Goal: Task Accomplishment & Management: Manage account settings

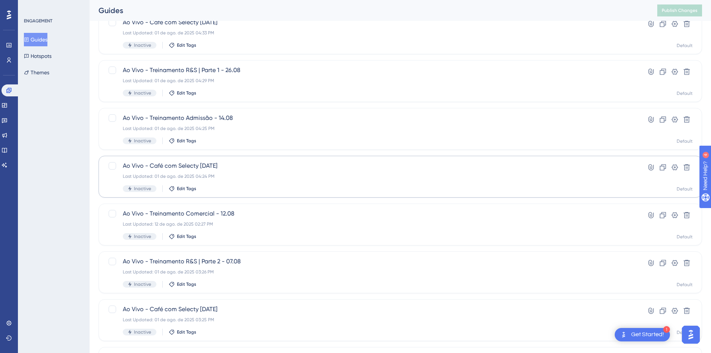
scroll to position [227, 0]
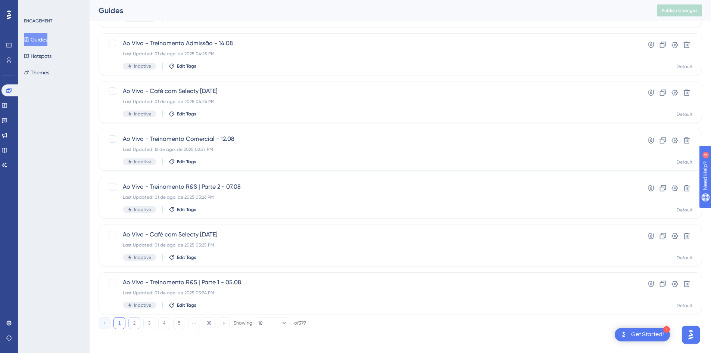
click at [135, 324] on button "2" at bounding box center [134, 323] width 12 height 12
click at [151, 322] on button "3" at bounding box center [149, 323] width 12 height 12
click at [137, 324] on button "2" at bounding box center [134, 323] width 12 height 12
click at [213, 47] on span "Divulgação Treinamento | InspiRHação Selecty" at bounding box center [370, 43] width 495 height 9
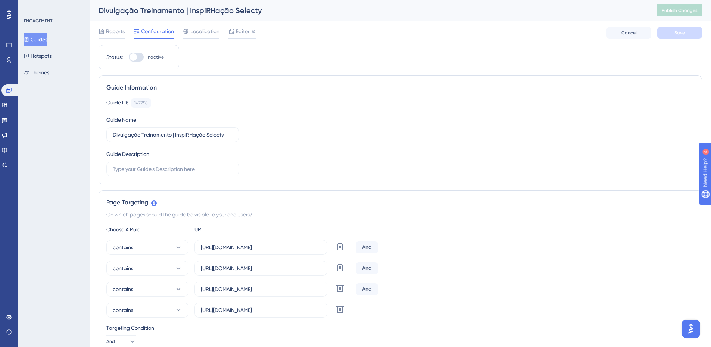
click at [47, 41] on button "Guides" at bounding box center [36, 39] width 24 height 13
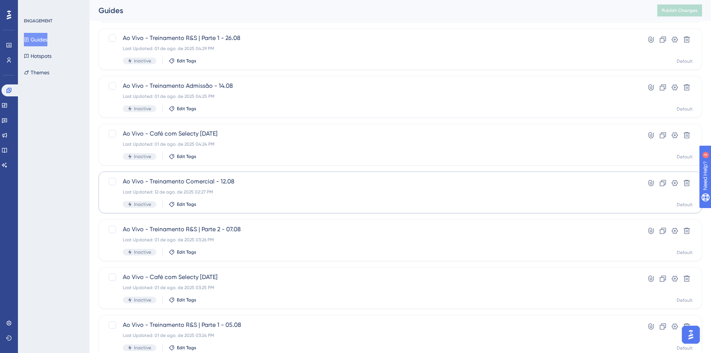
scroll to position [227, 0]
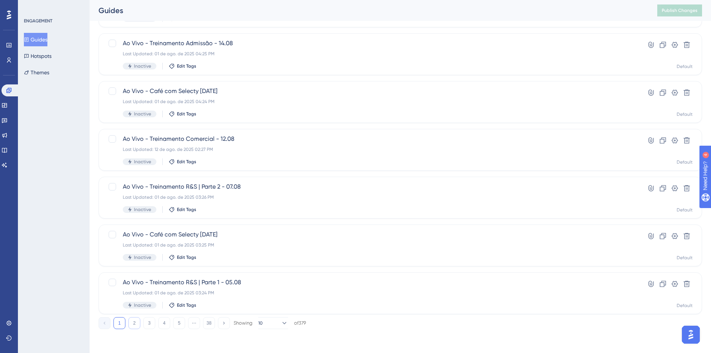
click at [138, 319] on button "2" at bounding box center [134, 323] width 12 height 12
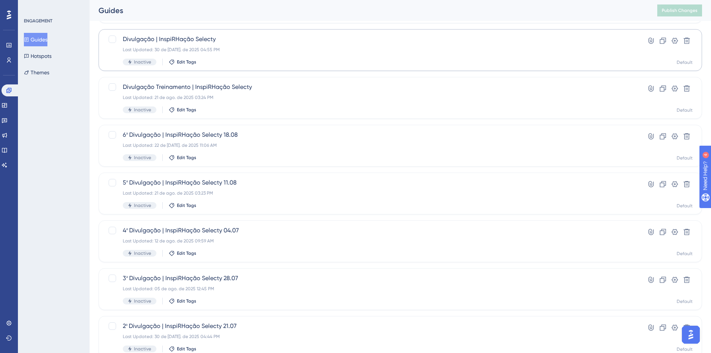
scroll to position [152, 0]
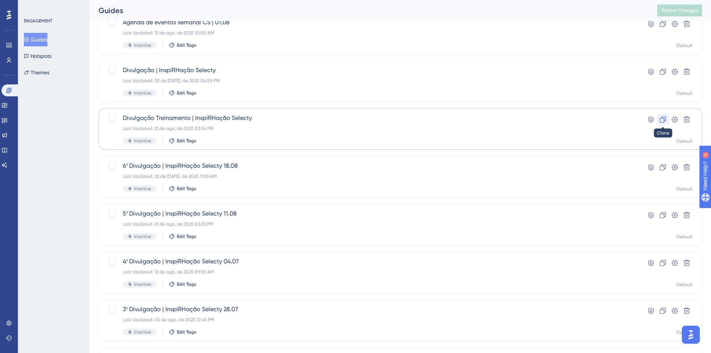
click at [661, 118] on icon at bounding box center [663, 119] width 6 height 6
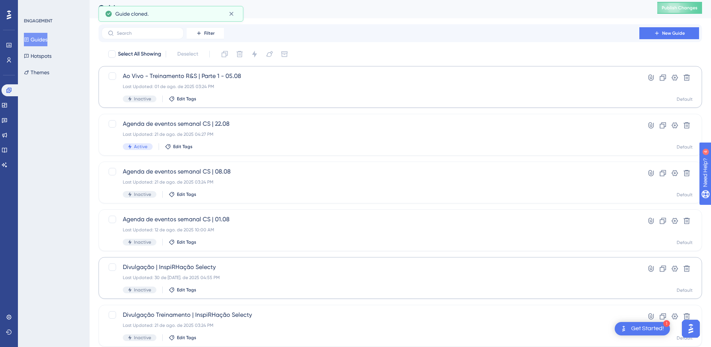
scroll to position [0, 0]
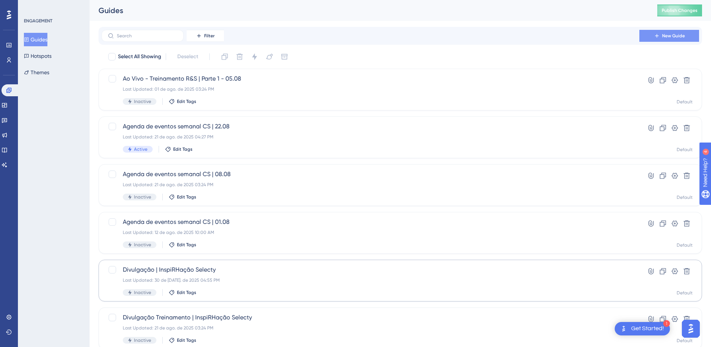
click at [667, 12] on button "Publish Changes" at bounding box center [679, 10] width 45 height 12
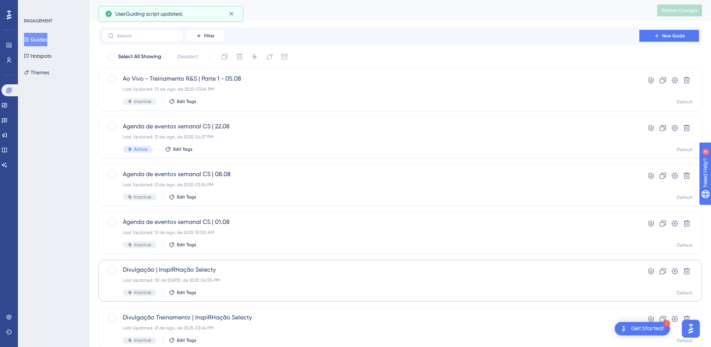
click at [47, 40] on button "Guides" at bounding box center [36, 39] width 24 height 13
click at [47, 38] on button "Guides" at bounding box center [36, 39] width 24 height 13
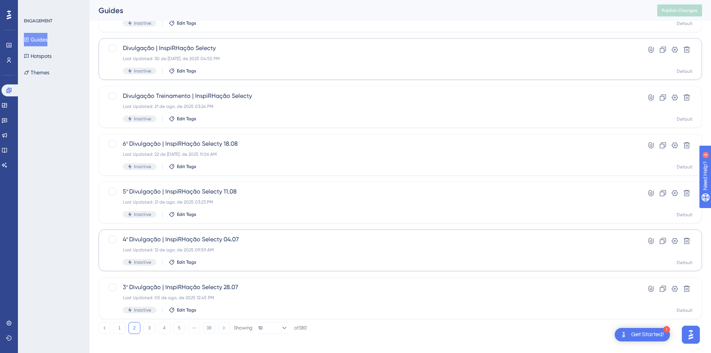
scroll to position [227, 0]
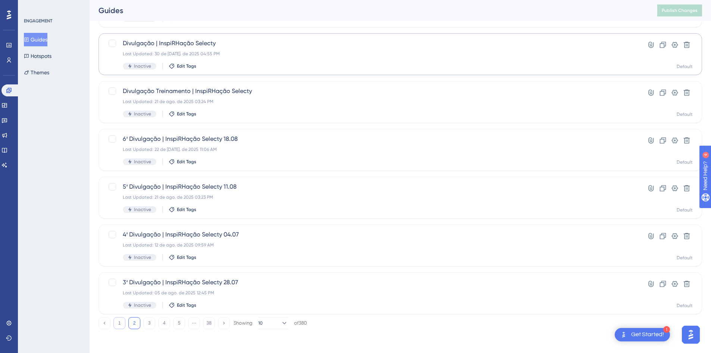
click at [124, 325] on button "1" at bounding box center [119, 323] width 12 height 12
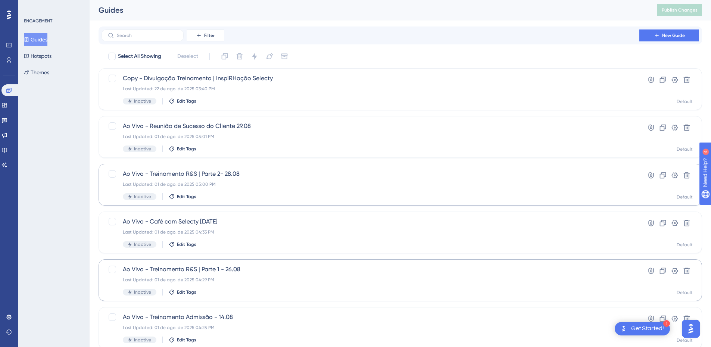
scroll to position [0, 0]
click at [498, 93] on div "Copy - Divulgação Treinamento | InspiRHação Selecty Last Updated: 22 de ago. de…" at bounding box center [370, 89] width 495 height 31
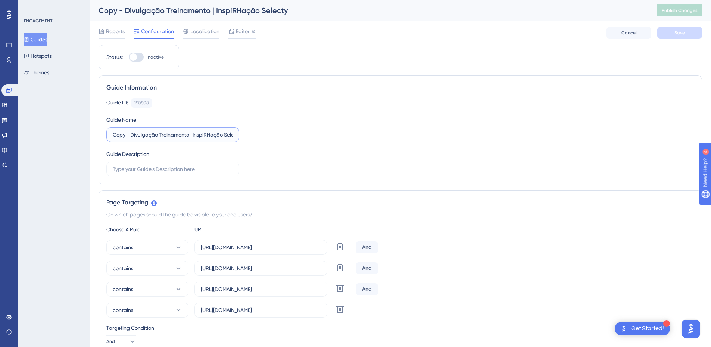
click at [190, 132] on input "Copy - Divulgação Treinamento | InspiRHação Selecty" at bounding box center [173, 135] width 120 height 8
drag, startPoint x: 190, startPoint y: 133, endPoint x: 166, endPoint y: 130, distance: 24.4
click at [166, 130] on label "Copy - Divulgação Treinamento | InspiRHação Selecty" at bounding box center [172, 134] width 133 height 15
click at [211, 130] on label "Copy - Divulgação Treinamento | InspiRHação Selecty" at bounding box center [172, 134] width 133 height 15
click at [211, 131] on input "Copy - Divulgação Treinamento | InspiRHação Selecty" at bounding box center [173, 135] width 120 height 8
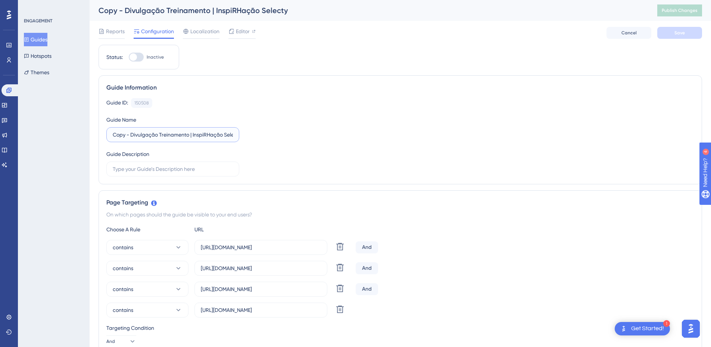
click at [160, 133] on input "Copy - Divulgação Treinamento | InspiRHação Selecty" at bounding box center [173, 135] width 120 height 8
drag, startPoint x: 160, startPoint y: 133, endPoint x: 325, endPoint y: 133, distance: 165.3
click at [319, 133] on div "Guide ID: 150508 Copy Guide Name Copy - Divulgação Treinamento | InspiRHação Se…" at bounding box center [400, 137] width 588 height 78
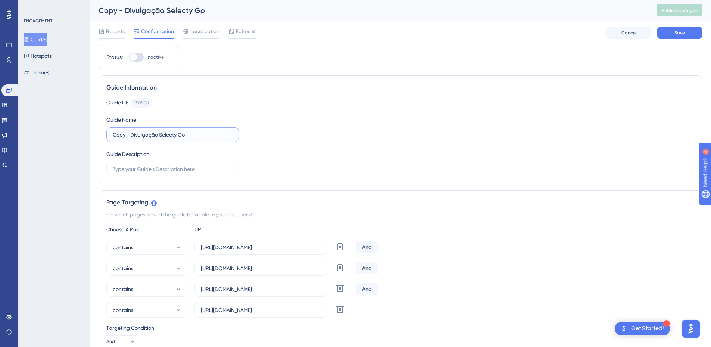
drag, startPoint x: 131, startPoint y: 133, endPoint x: 92, endPoint y: 135, distance: 39.6
type input "Divulgação Selecty Go"
click at [299, 107] on div "Guide ID: 150508 Copy" at bounding box center [400, 103] width 588 height 10
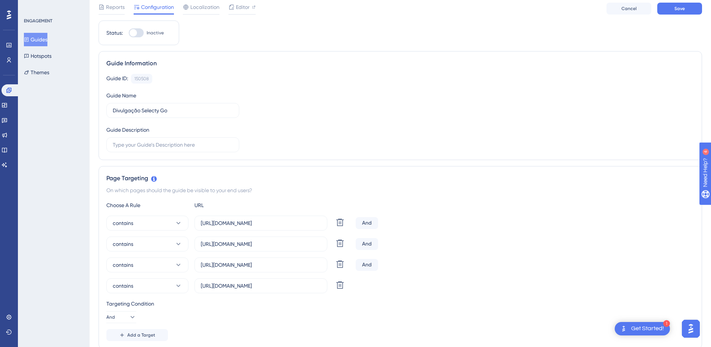
scroll to position [37, 0]
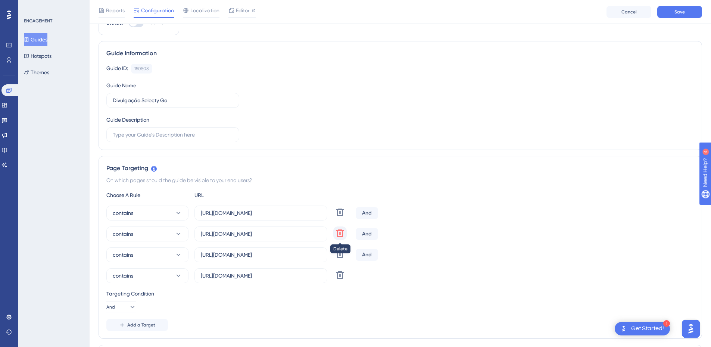
click at [342, 216] on icon at bounding box center [339, 212] width 7 height 7
type input "https://selecty.app/vacancy/lists/index"
type input "https://selecty.app/candidates/hired"
click at [342, 217] on icon at bounding box center [340, 212] width 9 height 9
type input "https://selecty.app/candidates/hired"
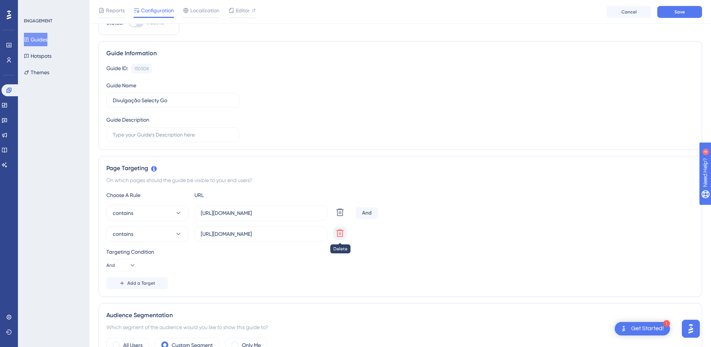
click at [342, 216] on icon at bounding box center [339, 212] width 7 height 7
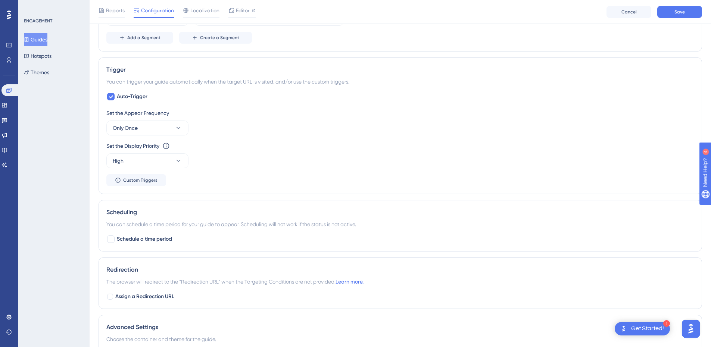
scroll to position [224, 0]
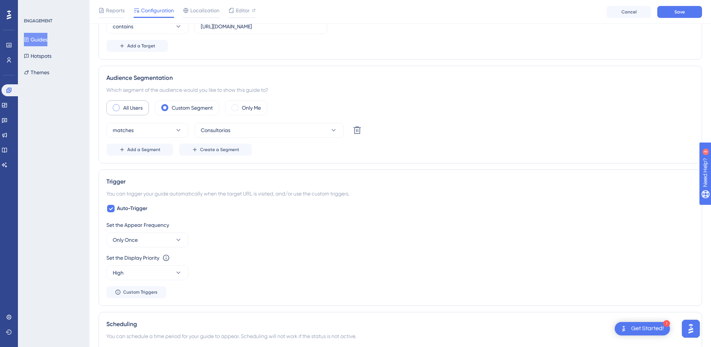
click at [118, 106] on span at bounding box center [116, 107] width 7 height 7
click at [122, 105] on input "radio" at bounding box center [122, 105] width 0 height 0
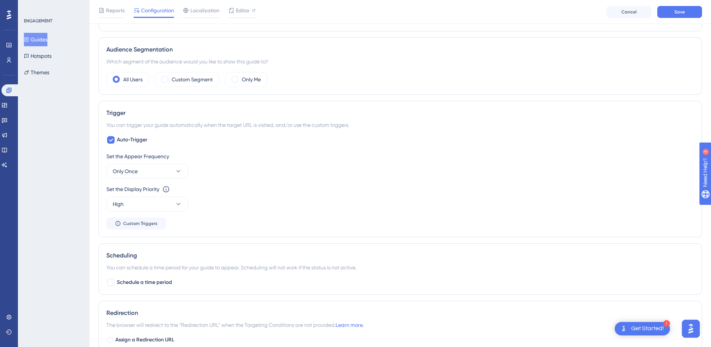
scroll to position [299, 0]
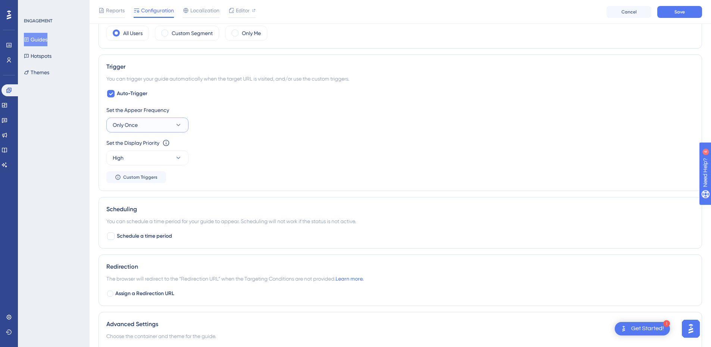
click at [182, 128] on icon at bounding box center [178, 124] width 7 height 7
click at [171, 194] on div "Once in 7 days Once in 7 days" at bounding box center [147, 192] width 60 height 15
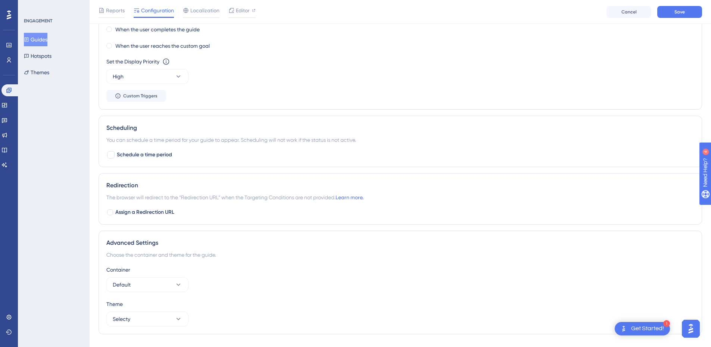
scroll to position [475, 0]
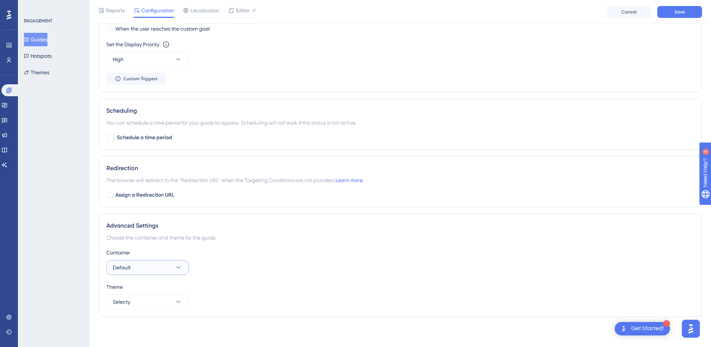
click at [177, 270] on icon at bounding box center [178, 267] width 7 height 7
click at [180, 306] on button "Selecty" at bounding box center [147, 301] width 82 height 15
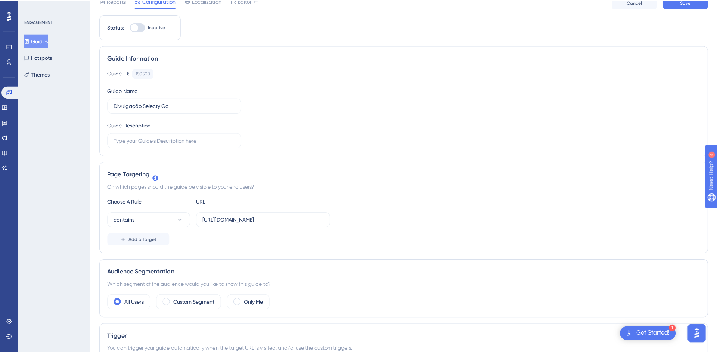
scroll to position [0, 0]
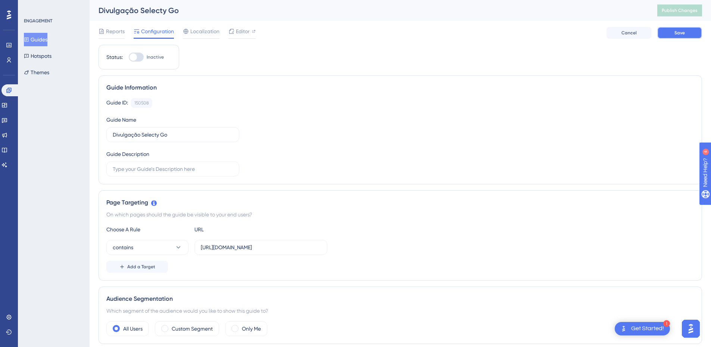
click at [665, 36] on button "Save" at bounding box center [679, 33] width 45 height 12
click at [692, 11] on span "Publish Changes" at bounding box center [680, 10] width 36 height 6
click at [246, 30] on span "Editor" at bounding box center [243, 31] width 14 height 9
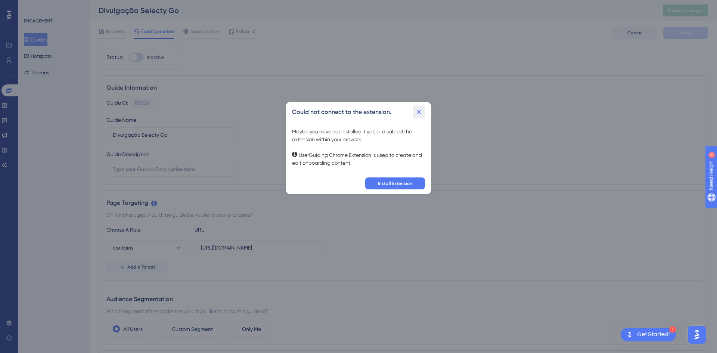
click at [422, 112] on icon at bounding box center [418, 111] width 7 height 7
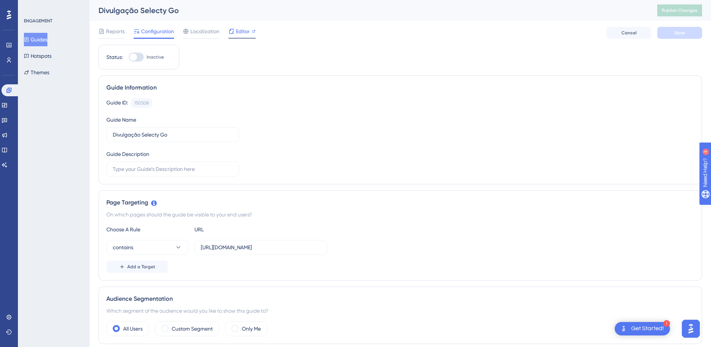
click at [239, 33] on span "Editor" at bounding box center [243, 31] width 14 height 9
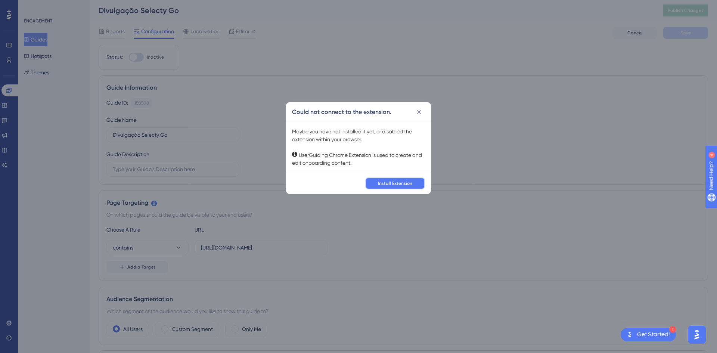
click at [379, 180] on span "Install Extension" at bounding box center [395, 183] width 34 height 6
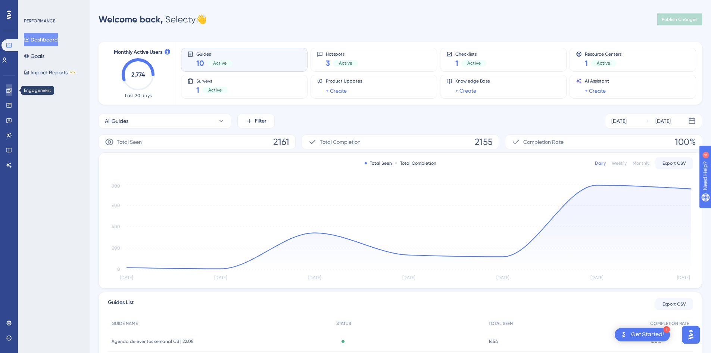
click at [10, 90] on icon at bounding box center [8, 90] width 5 height 5
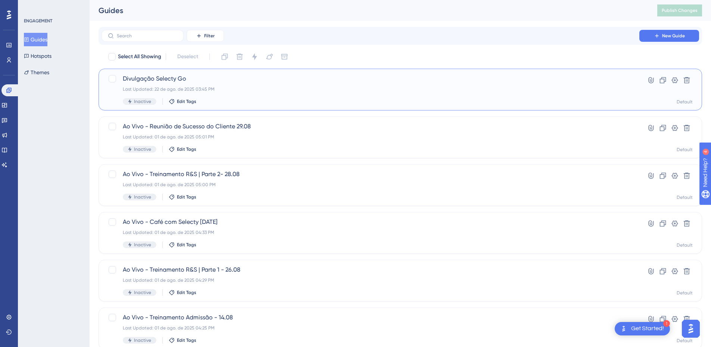
click at [283, 85] on div "Divulgação Selecty Go Last Updated: 22 de ago. de 2025 03:45 PM Inactive Edit T…" at bounding box center [370, 89] width 495 height 31
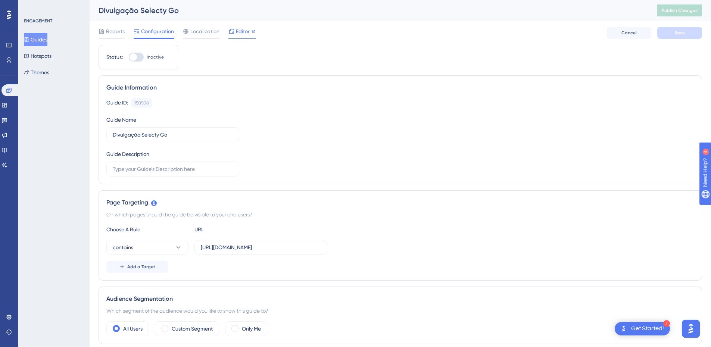
click at [249, 33] on span "Editor" at bounding box center [243, 31] width 14 height 9
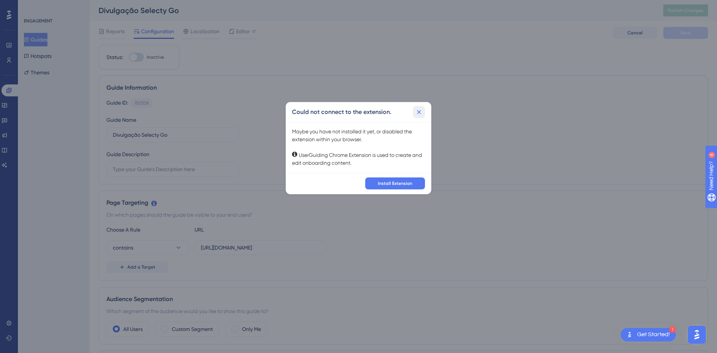
click at [419, 111] on icon at bounding box center [419, 112] width 4 height 4
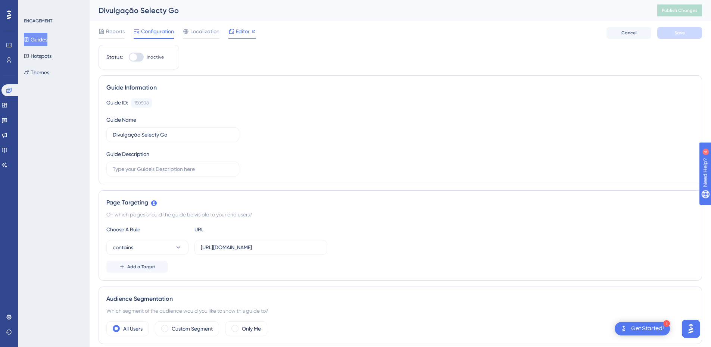
click at [241, 37] on div "Editor" at bounding box center [241, 33] width 27 height 12
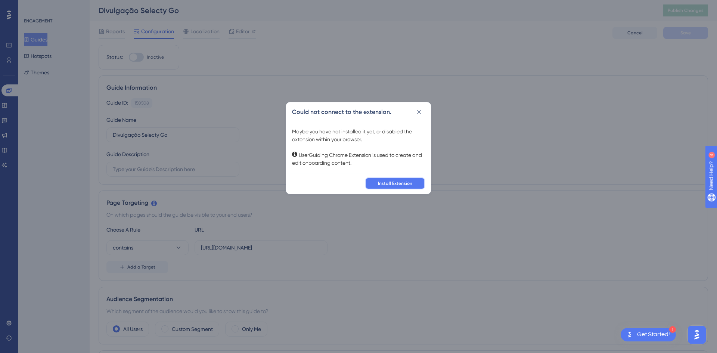
click at [409, 177] on button "Install Extension" at bounding box center [395, 183] width 60 height 12
click at [420, 113] on icon at bounding box center [418, 111] width 7 height 7
click at [419, 112] on div "Guide ID: 150508 Copy Guide Name Divulgação Selecty Go Guide Description" at bounding box center [402, 137] width 593 height 78
click at [500, 111] on div "Guide ID: 150508 Copy Guide Name Divulgação Selecty Go Guide Description" at bounding box center [402, 137] width 593 height 78
click at [418, 114] on div "Guide ID: 150508 Copy Guide Name Divulgação Selecty Go Guide Description" at bounding box center [402, 137] width 593 height 78
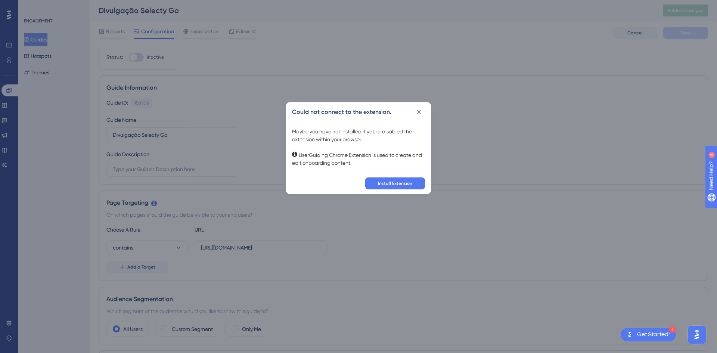
click at [475, 130] on div "Guide ID: 150508 Copy Guide Name Divulgação Selecty Go Guide Description" at bounding box center [402, 137] width 593 height 78
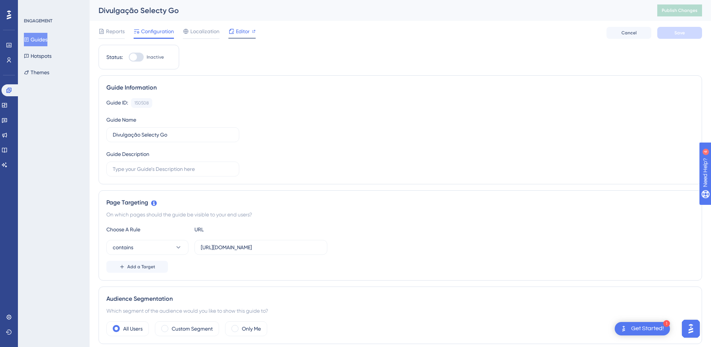
click at [243, 32] on span "Editor" at bounding box center [243, 31] width 14 height 9
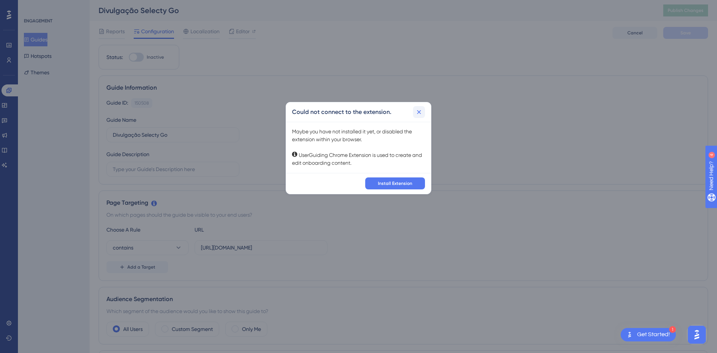
click at [418, 111] on icon at bounding box center [419, 112] width 4 height 4
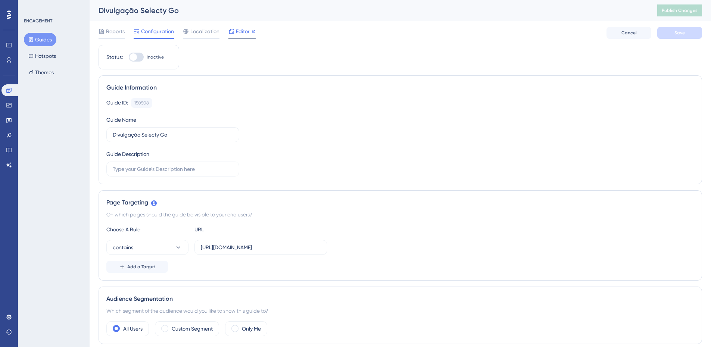
click at [247, 33] on span "Editor" at bounding box center [243, 31] width 14 height 9
